Goal: Find specific page/section: Find specific page/section

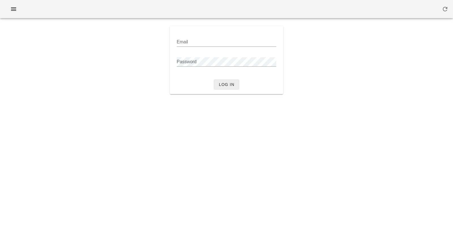
type input "[PERSON_NAME][EMAIL_ADDRESS][DOMAIN_NAME]"
click at [233, 82] on span "Log in" at bounding box center [227, 84] width 16 height 5
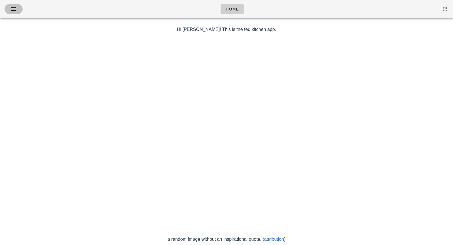
click at [17, 10] on icon "button" at bounding box center [13, 9] width 7 height 7
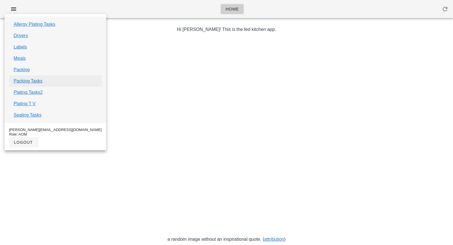
click at [31, 80] on link "Packing Tasks" at bounding box center [28, 81] width 29 height 7
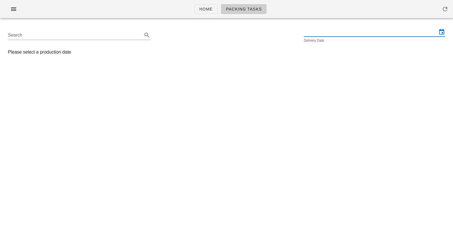
click at [333, 32] on input "text" at bounding box center [370, 31] width 133 height 9
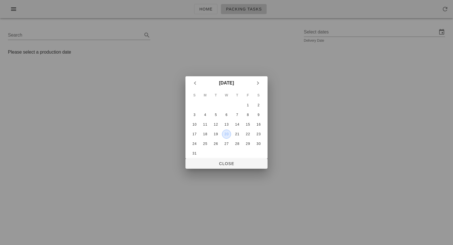
click at [229, 134] on div "20" at bounding box center [226, 134] width 8 height 4
click at [221, 168] on button "Close" at bounding box center [226, 163] width 82 height 10
type input "Wednesday August 20"
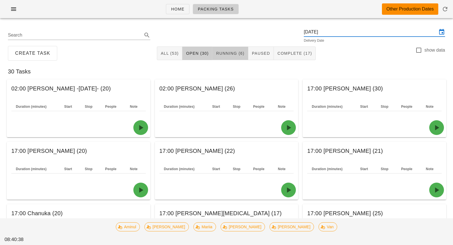
click at [226, 51] on span "Running (6)" at bounding box center [230, 53] width 29 height 5
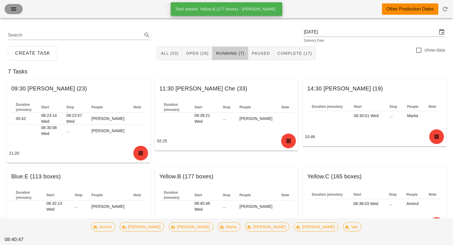
click at [14, 7] on icon "button" at bounding box center [13, 9] width 7 height 7
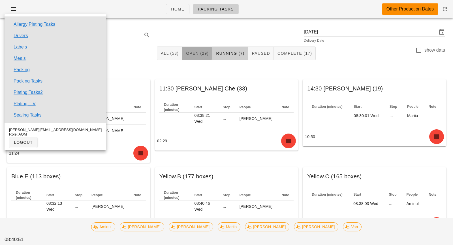
click at [206, 51] on span "Open (29)" at bounding box center [197, 53] width 23 height 5
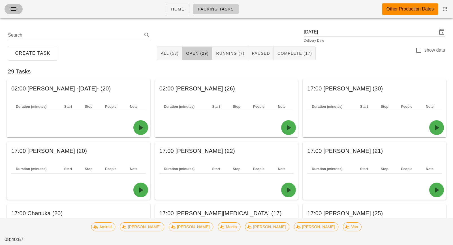
click at [11, 10] on icon "button" at bounding box center [13, 9] width 7 height 7
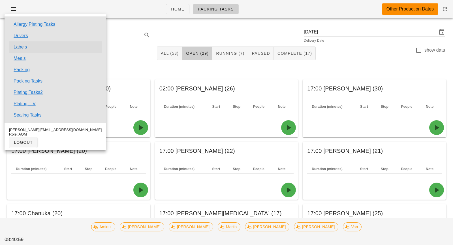
click at [24, 46] on link "Labels" at bounding box center [20, 47] width 13 height 7
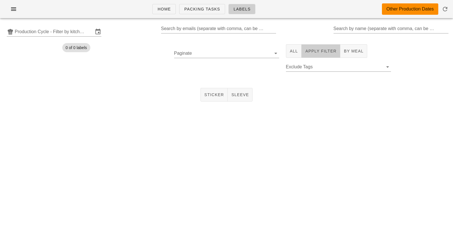
click at [314, 54] on button "Apply Filter" at bounding box center [321, 51] width 39 height 14
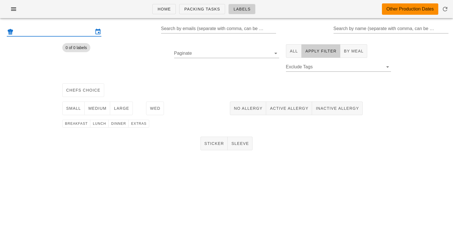
click at [70, 35] on input "text" at bounding box center [54, 31] width 79 height 9
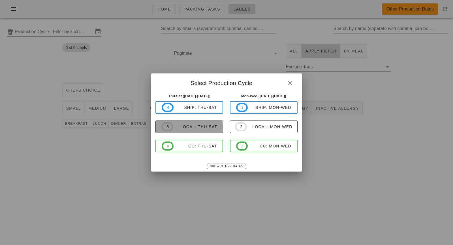
click at [208, 127] on div "local: Thu-Sat" at bounding box center [195, 126] width 44 height 5
type input "local: Thu-Sat ([DATE]-[DATE])"
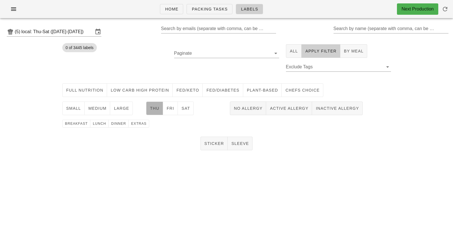
click at [156, 109] on span "Thu" at bounding box center [155, 108] width 10 height 5
click at [102, 109] on span "medium" at bounding box center [97, 108] width 19 height 5
click at [118, 125] on span "dinner" at bounding box center [118, 123] width 15 height 4
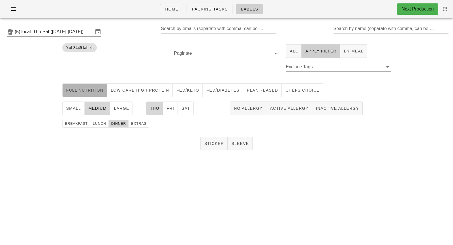
click at [90, 89] on span "Full Nutrition" at bounding box center [85, 90] width 38 height 5
click at [222, 148] on button "Sticker" at bounding box center [213, 143] width 27 height 14
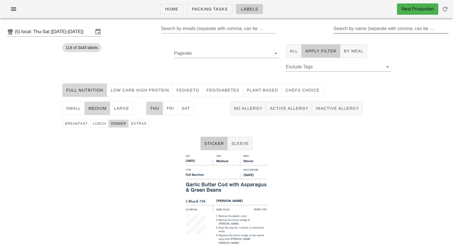
click at [378, 28] on input "Search by name (separate with comma, can be partial)" at bounding box center [390, 28] width 114 height 9
drag, startPoint x: 358, startPoint y: 31, endPoint x: 315, endPoint y: 28, distance: 43.4
click at [315, 27] on div "(5) local: Thu-Sat (Aug 21-Aug 23) Search by emails (separate with comma, can b…" at bounding box center [226, 32] width 453 height 18
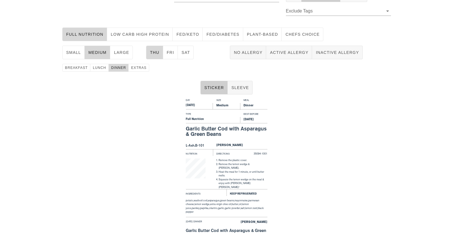
scroll to position [66, 0]
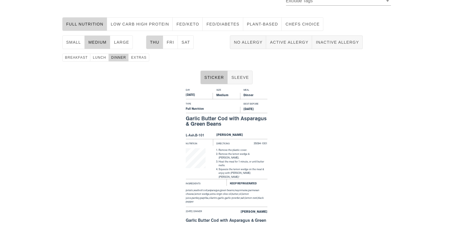
type input "hig"
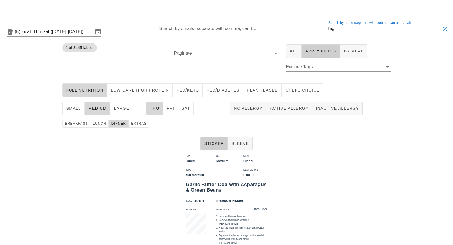
scroll to position [0, 0]
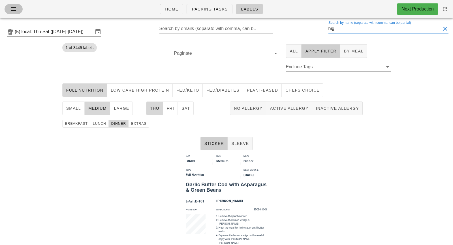
click at [14, 7] on icon "button" at bounding box center [13, 9] width 7 height 7
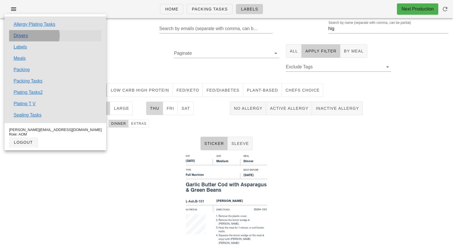
click at [21, 36] on link "Drivers" at bounding box center [21, 35] width 14 height 7
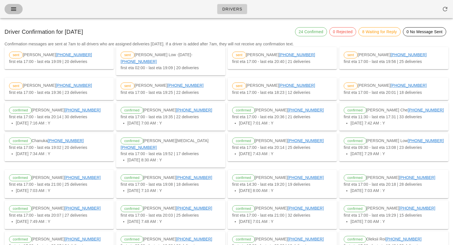
click at [14, 8] on icon "button" at bounding box center [13, 9] width 7 height 7
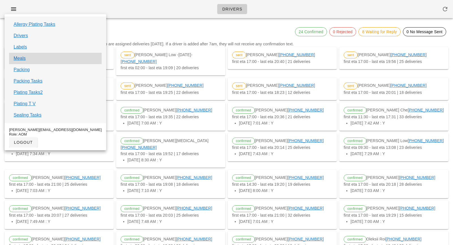
click at [26, 60] on div "Meals" at bounding box center [55, 58] width 93 height 11
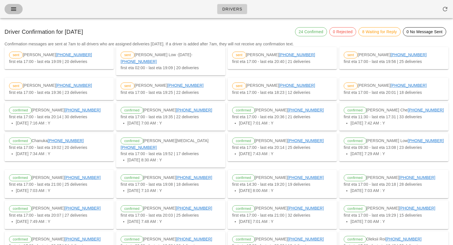
click at [15, 13] on button "button" at bounding box center [14, 9] width 18 height 10
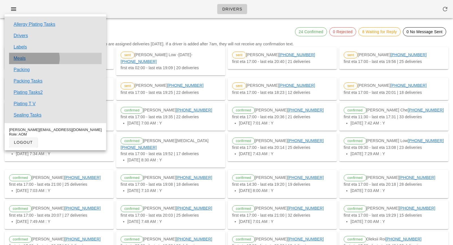
click at [25, 59] on div "Meals" at bounding box center [55, 58] width 93 height 11
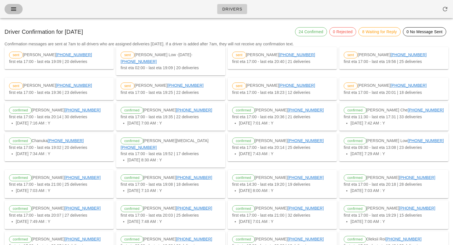
click at [13, 12] on button "button" at bounding box center [14, 9] width 18 height 10
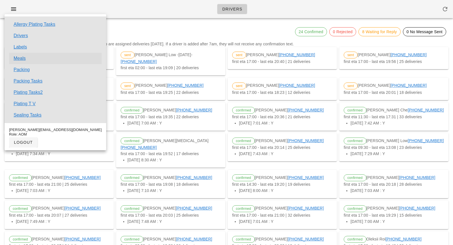
click at [23, 57] on link "Meals" at bounding box center [20, 58] width 12 height 7
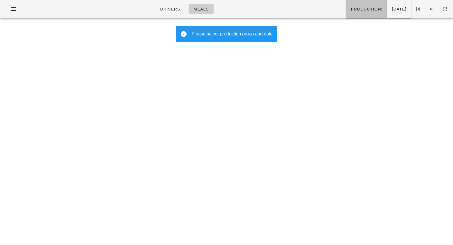
click at [350, 10] on span "Production:" at bounding box center [366, 9] width 32 height 5
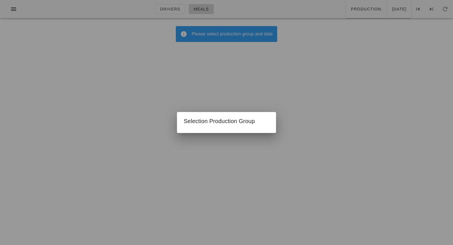
click at [263, 114] on div "Selection Production Group" at bounding box center [226, 120] width 99 height 16
click at [311, 10] on div at bounding box center [226, 122] width 453 height 245
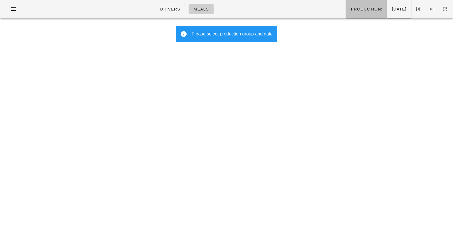
click at [346, 12] on button "Production:" at bounding box center [366, 9] width 41 height 18
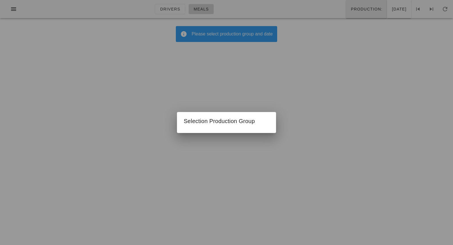
click at [326, 12] on div at bounding box center [226, 122] width 453 height 245
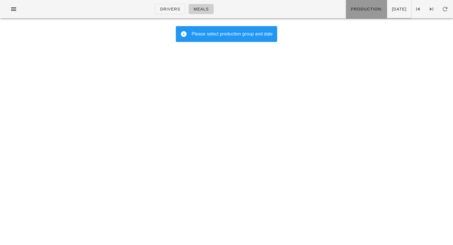
click at [350, 11] on span "Production:" at bounding box center [366, 9] width 32 height 5
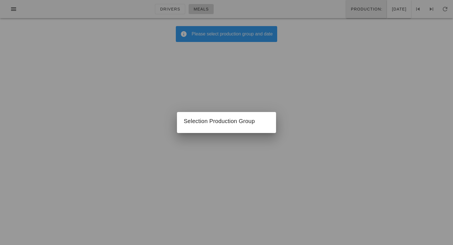
click at [328, 11] on div at bounding box center [226, 122] width 453 height 245
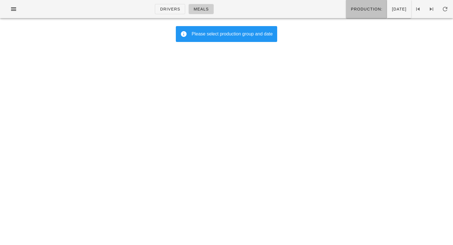
click at [350, 11] on span "Production:" at bounding box center [366, 9] width 32 height 5
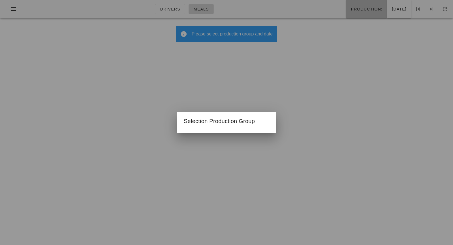
click at [328, 11] on div at bounding box center [226, 122] width 453 height 245
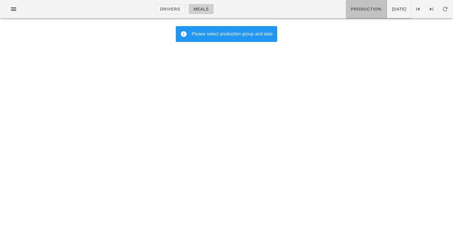
click at [350, 11] on span "Production:" at bounding box center [366, 9] width 32 height 5
click at [328, 11] on div at bounding box center [226, 122] width 453 height 245
click at [350, 11] on span "Production:" at bounding box center [366, 9] width 32 height 5
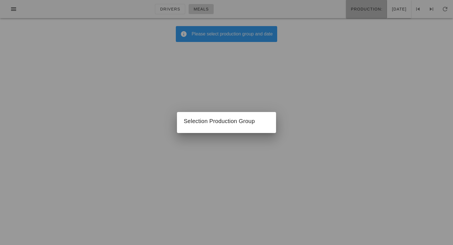
click at [328, 11] on div at bounding box center [226, 122] width 453 height 245
click at [350, 11] on span "Production:" at bounding box center [366, 9] width 32 height 5
click at [334, 11] on div at bounding box center [226, 122] width 453 height 245
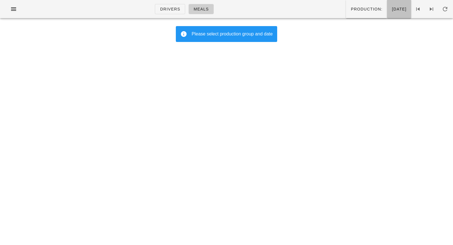
click at [392, 9] on span "[DATE]" at bounding box center [399, 9] width 15 height 5
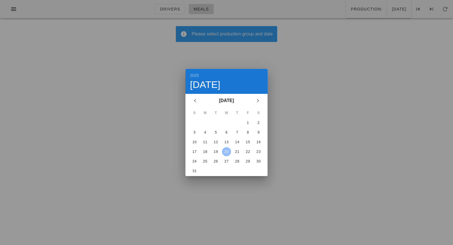
click at [225, 150] on div "20" at bounding box center [226, 151] width 9 height 4
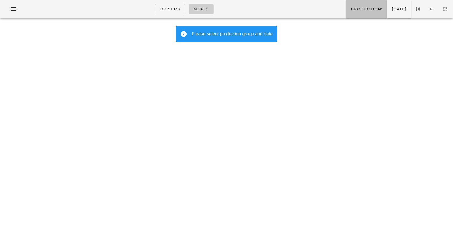
click at [346, 4] on button "Production:" at bounding box center [366, 9] width 41 height 18
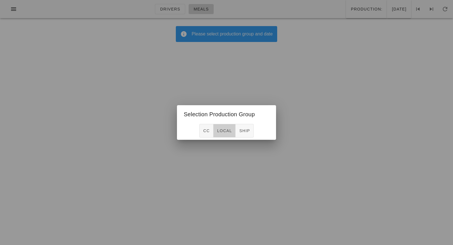
click at [229, 132] on span "local" at bounding box center [224, 130] width 15 height 5
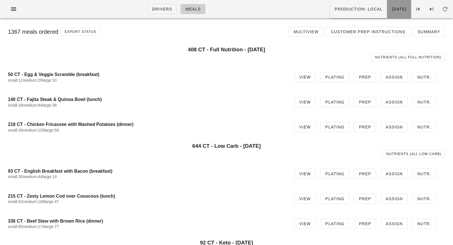
click at [387, 12] on button "[DATE]" at bounding box center [399, 9] width 24 height 18
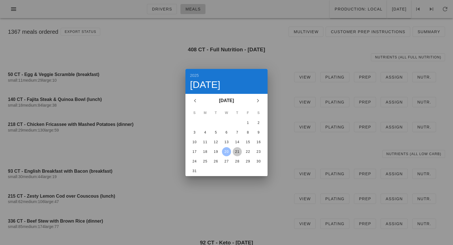
click at [236, 152] on div "21" at bounding box center [237, 151] width 9 height 4
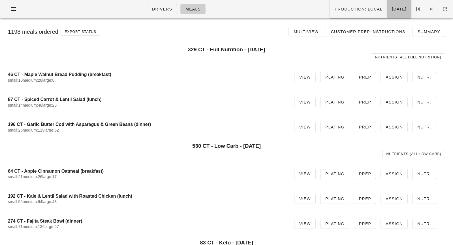
click at [387, 5] on button "[DATE]" at bounding box center [399, 9] width 24 height 18
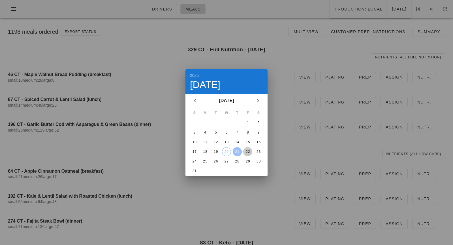
click at [249, 151] on div "22" at bounding box center [247, 151] width 9 height 4
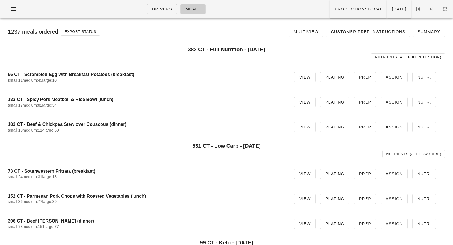
scroll to position [337, 0]
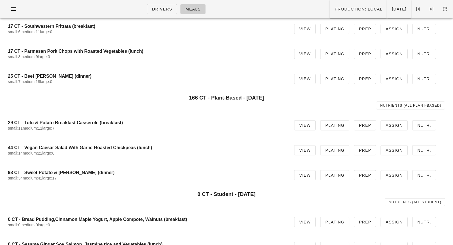
click at [335, 101] on div "Nutrients (all Plant-Based)" at bounding box center [227, 105] width 444 height 15
click at [335, 126] on span "Plating" at bounding box center [335, 125] width 20 height 5
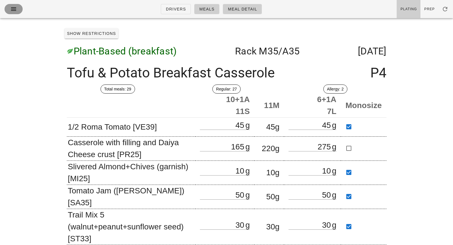
click at [13, 8] on icon "button" at bounding box center [13, 9] width 7 height 7
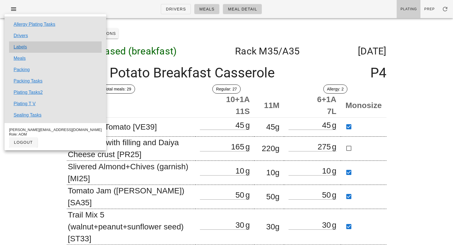
click at [29, 47] on div "Labels" at bounding box center [55, 46] width 93 height 11
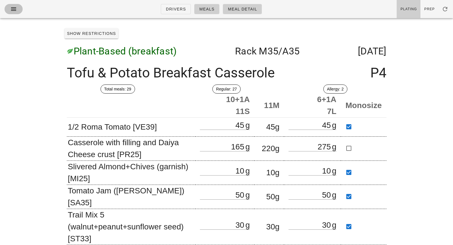
click at [17, 9] on span "button" at bounding box center [13, 9] width 9 height 7
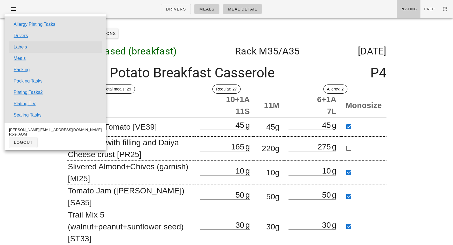
click at [23, 48] on link "Labels" at bounding box center [20, 47] width 13 height 7
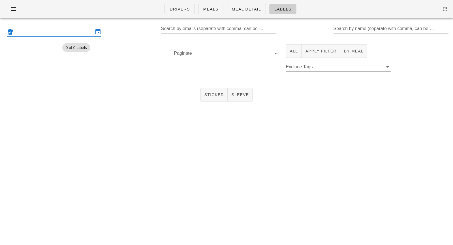
click at [89, 30] on input "text" at bounding box center [54, 31] width 79 height 9
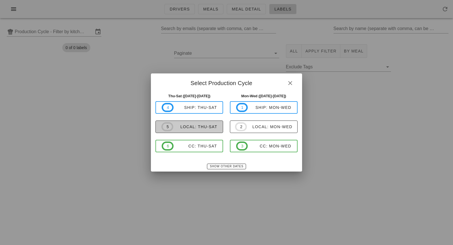
click at [202, 126] on div "local: Thu-Sat" at bounding box center [195, 126] width 44 height 5
type input "local: Thu-Sat ([DATE]-[DATE])"
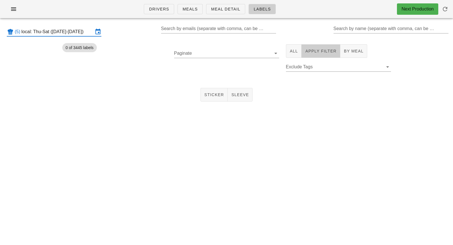
click at [320, 50] on span "Apply Filter" at bounding box center [320, 51] width 31 height 5
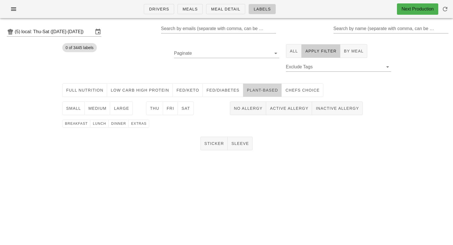
click at [267, 89] on span "Plant-Based" at bounding box center [262, 90] width 31 height 5
click at [81, 121] on button "breakfast" at bounding box center [76, 123] width 28 height 8
click at [170, 105] on button "Fri" at bounding box center [170, 108] width 15 height 14
click at [125, 102] on button "large" at bounding box center [121, 108] width 23 height 14
click at [106, 107] on span "medium" at bounding box center [97, 108] width 19 height 5
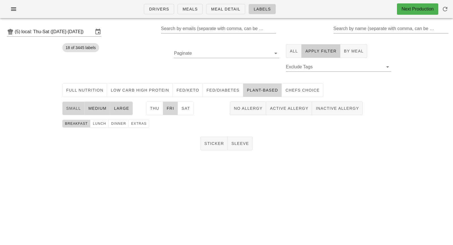
click at [75, 107] on span "small" at bounding box center [73, 108] width 15 height 5
click at [213, 145] on span "Sticker" at bounding box center [214, 143] width 20 height 5
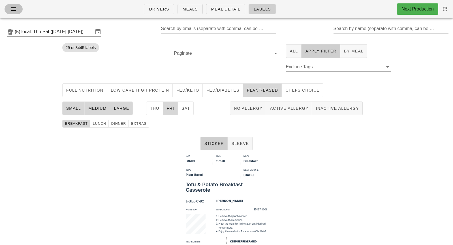
click at [15, 12] on icon "button" at bounding box center [13, 9] width 7 height 7
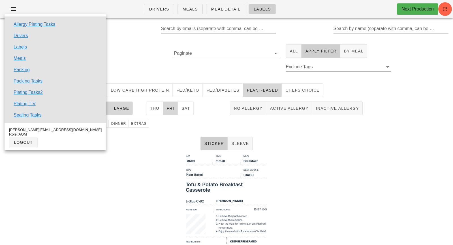
click at [214, 73] on div "Paginate" at bounding box center [227, 61] width 112 height 40
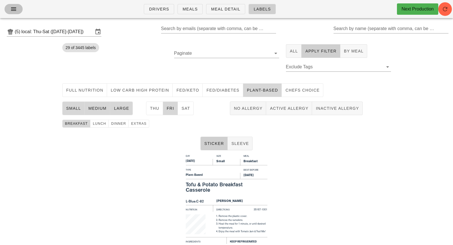
click at [11, 12] on icon "button" at bounding box center [13, 9] width 7 height 7
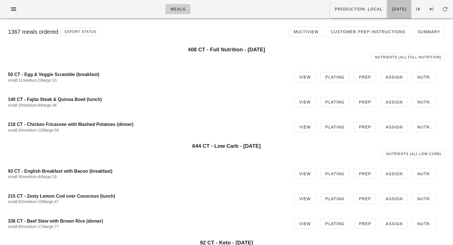
click at [387, 13] on button "[DATE]" at bounding box center [399, 9] width 24 height 18
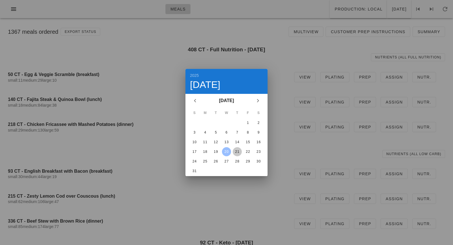
click at [236, 152] on div "21" at bounding box center [237, 151] width 9 height 4
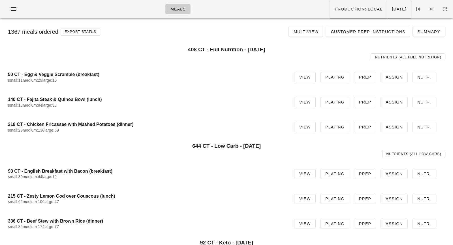
scroll to position [362, 0]
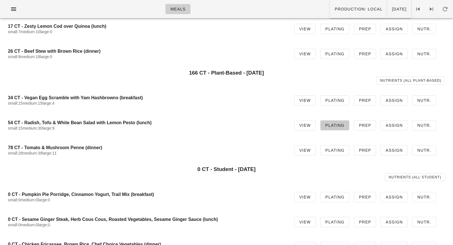
click at [343, 127] on span "Plating" at bounding box center [335, 125] width 20 height 5
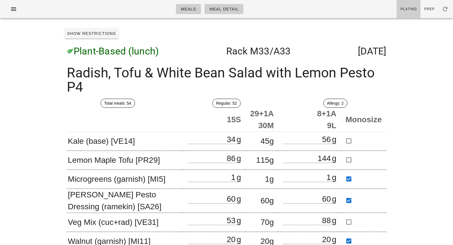
scroll to position [362, 0]
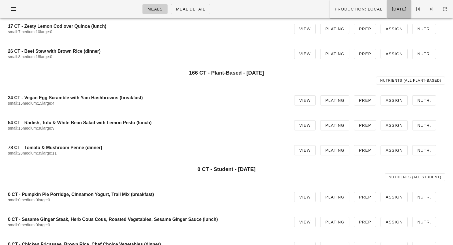
click at [392, 10] on span "[DATE]" at bounding box center [399, 9] width 15 height 5
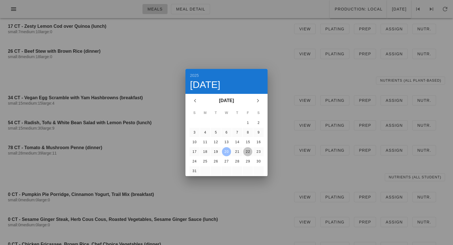
click at [247, 149] on div "22" at bounding box center [247, 151] width 9 height 4
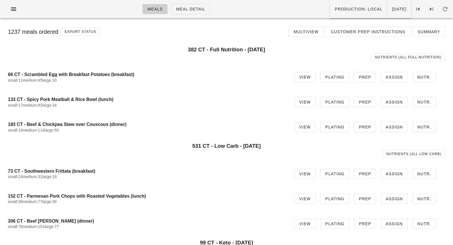
scroll to position [337, 0]
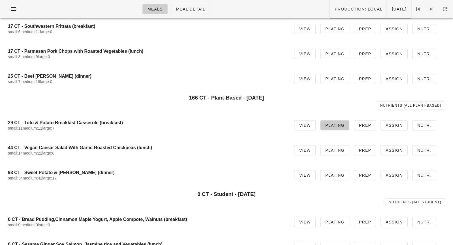
click at [341, 124] on span "Plating" at bounding box center [335, 125] width 20 height 5
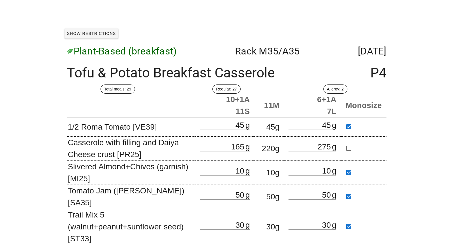
scroll to position [29, 0]
